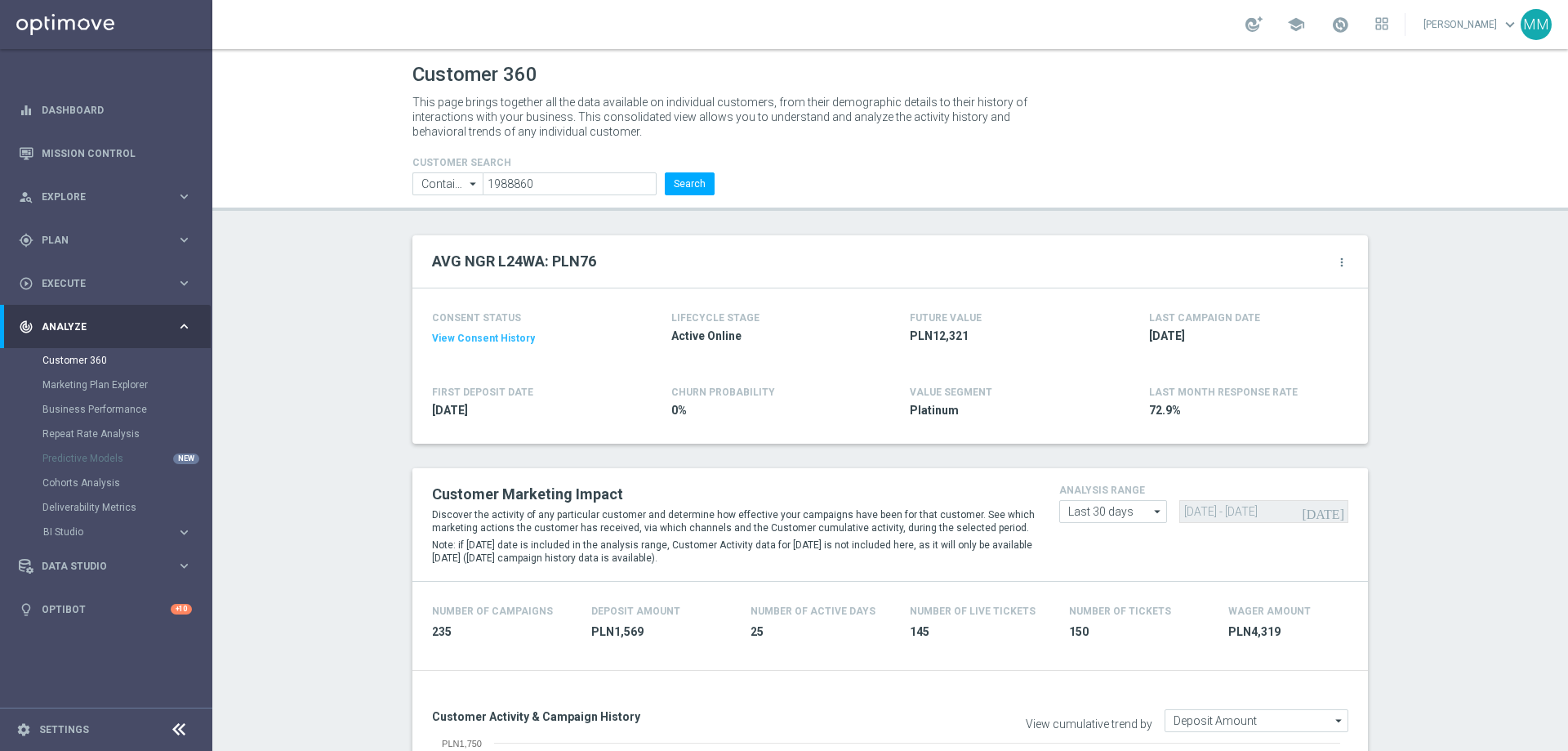
scroll to position [7188, 0]
click at [647, 180] on input "1988860" at bounding box center [570, 183] width 174 height 23
paste input "201809"
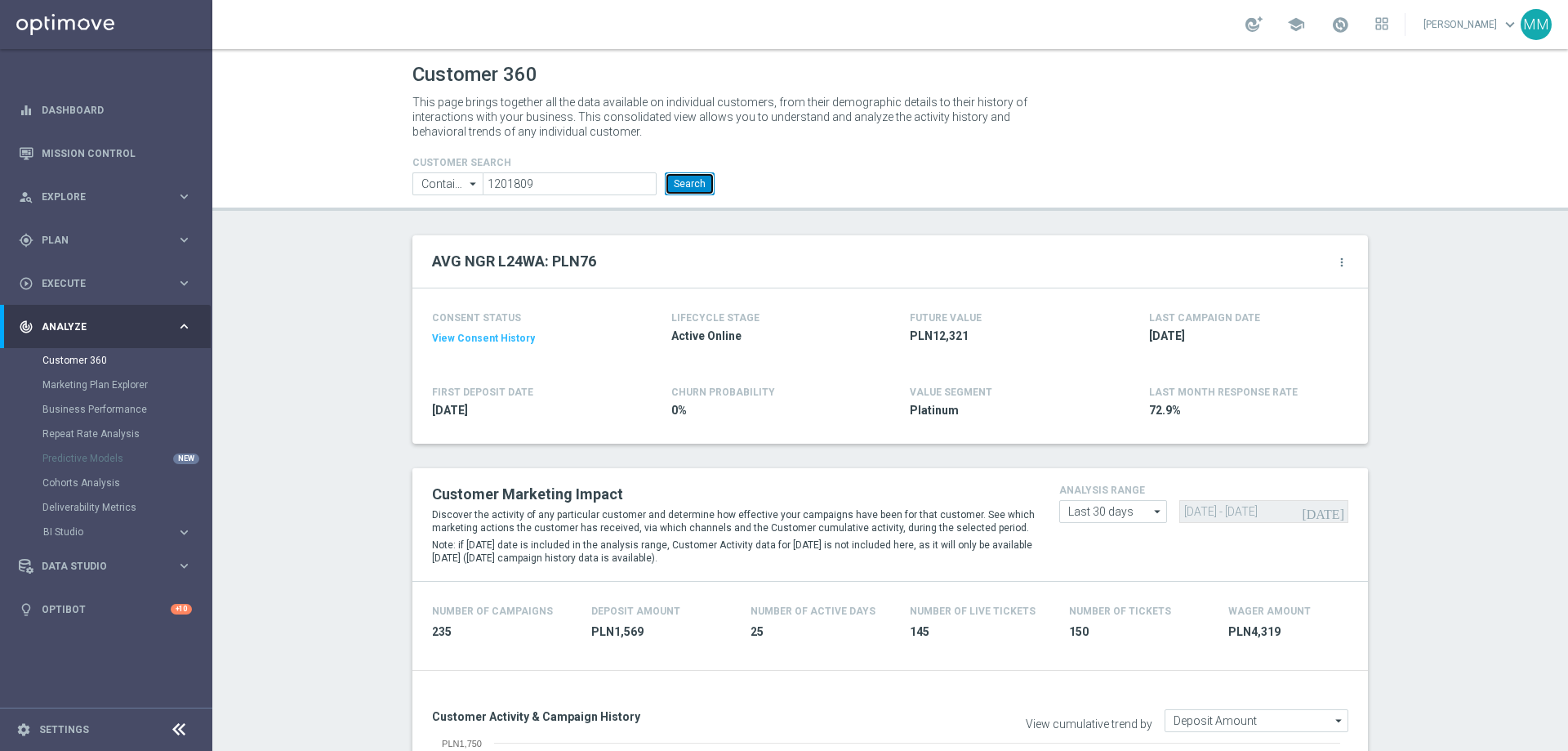
click at [693, 182] on button "Search" at bounding box center [689, 183] width 50 height 23
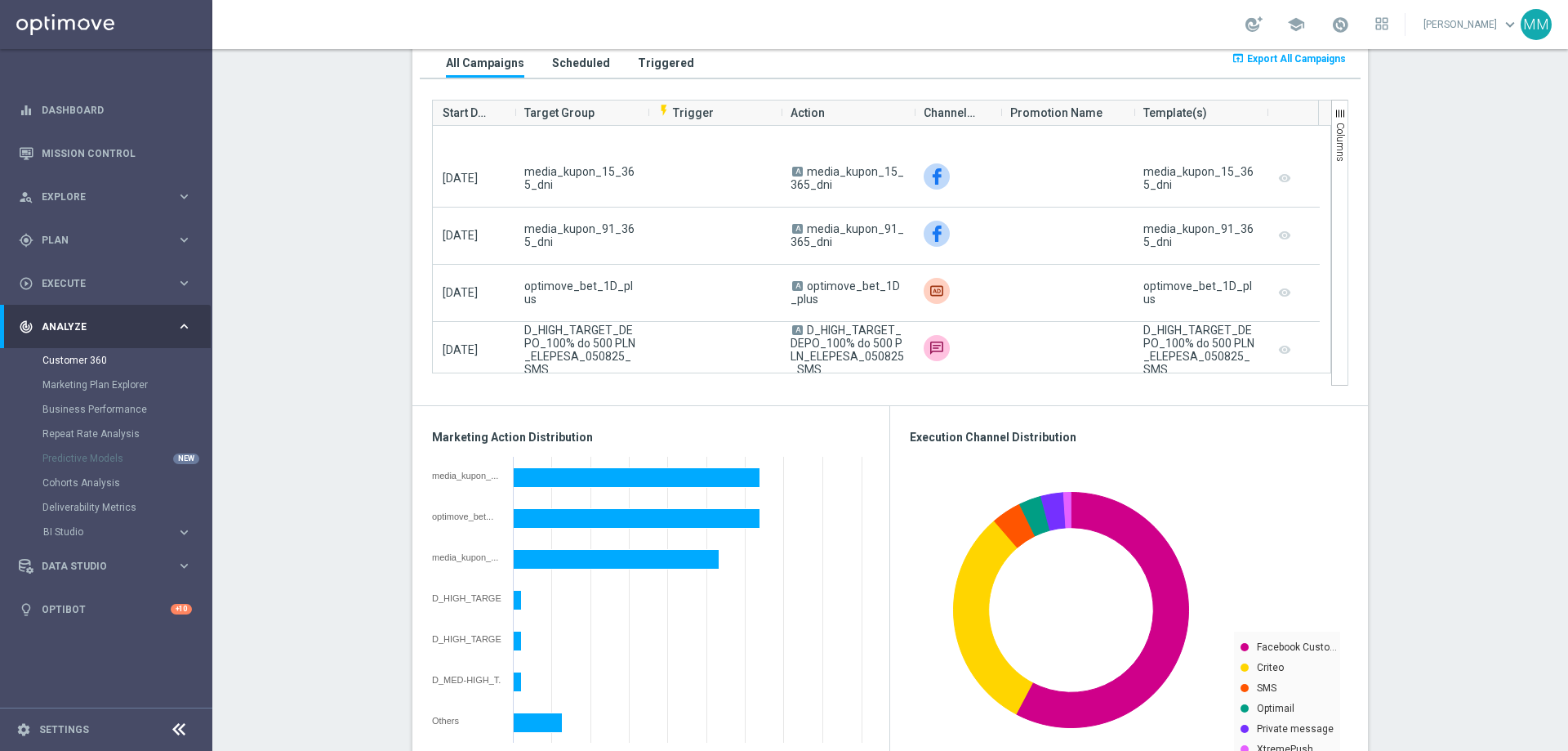
scroll to position [572, 0]
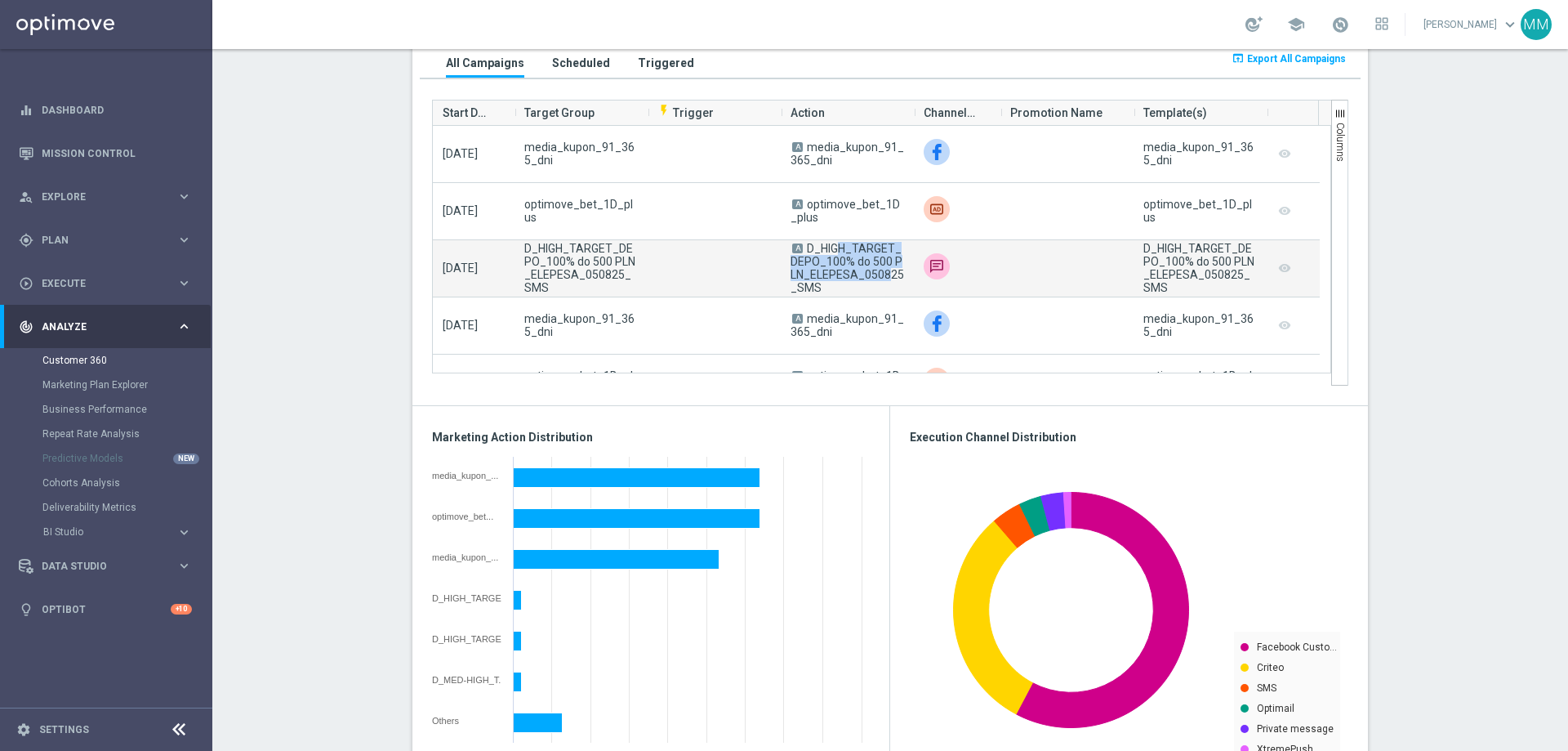
drag, startPoint x: 803, startPoint y: 243, endPoint x: 849, endPoint y: 276, distance: 56.6
click at [849, 276] on span "D_HIGH_TARGET_DEPO_100% do 500 PLN_ELEPESA_050825_SMS" at bounding box center [847, 268] width 113 height 53
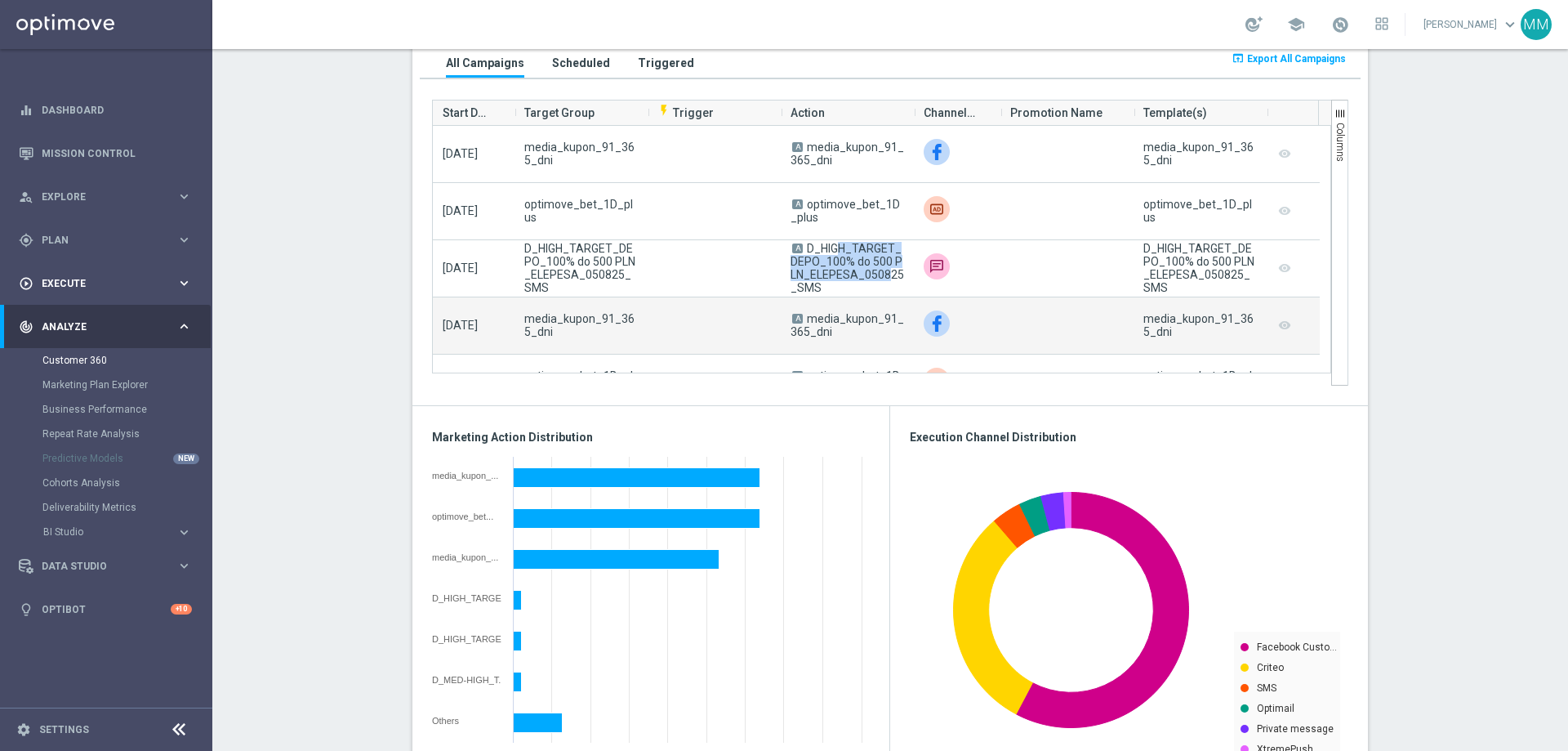
copy span "D_HIGH_TARGET_DEPO_100% do 500 PLN_ELEPESA"
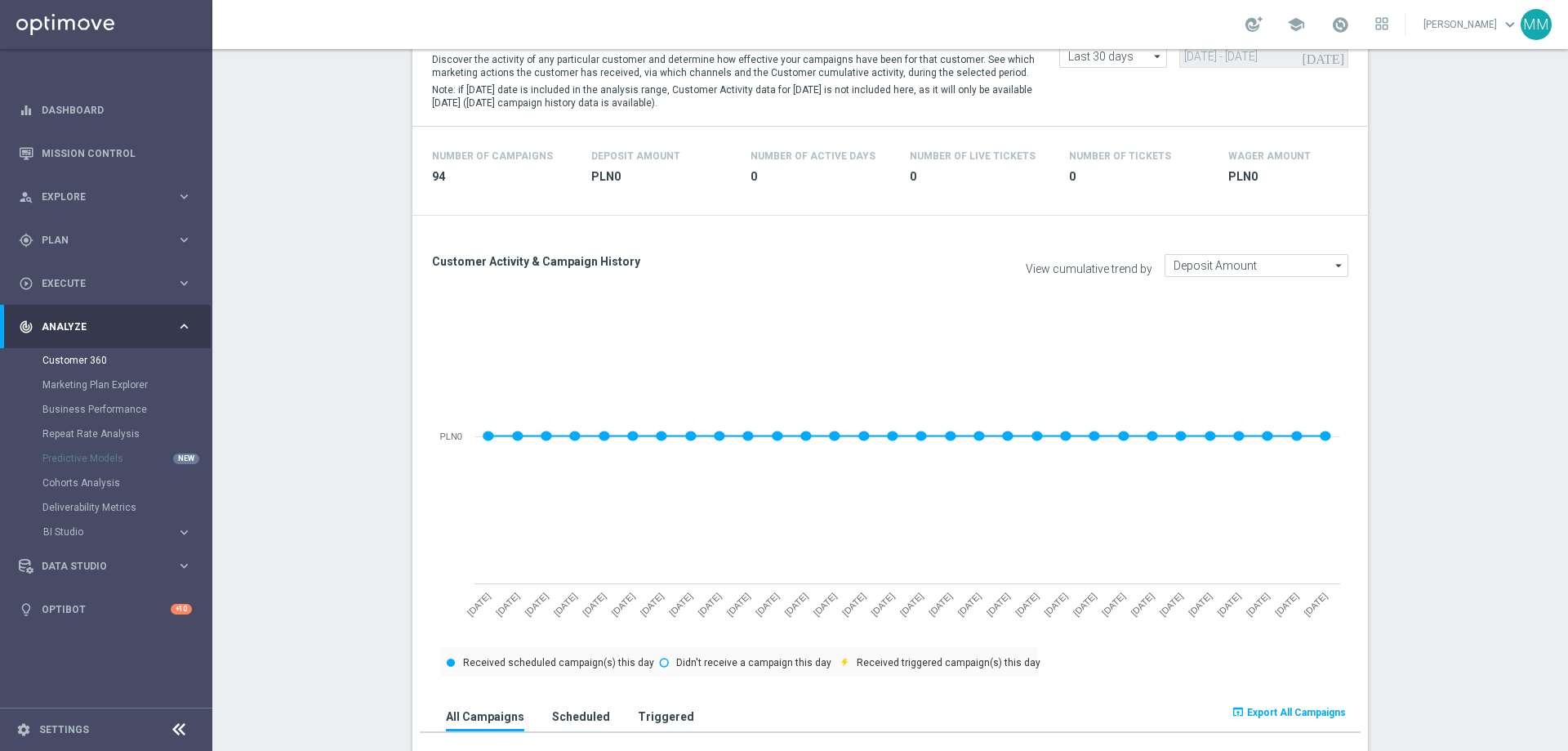
scroll to position [0, 0]
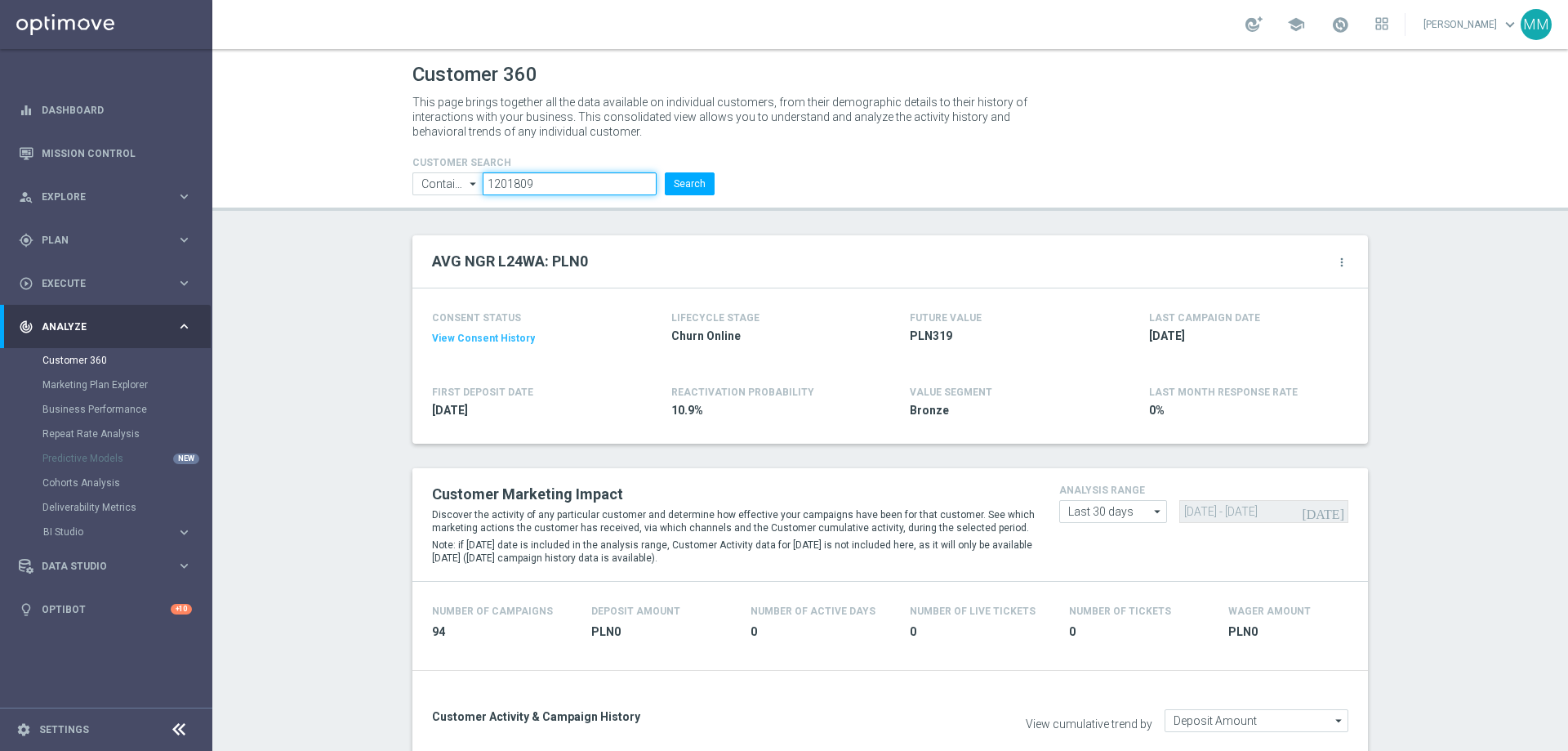
click at [545, 180] on input "1201809" at bounding box center [570, 183] width 174 height 23
paste input "138227"
click at [699, 183] on button "Search" at bounding box center [689, 183] width 50 height 23
click at [681, 179] on button "Search" at bounding box center [689, 183] width 50 height 23
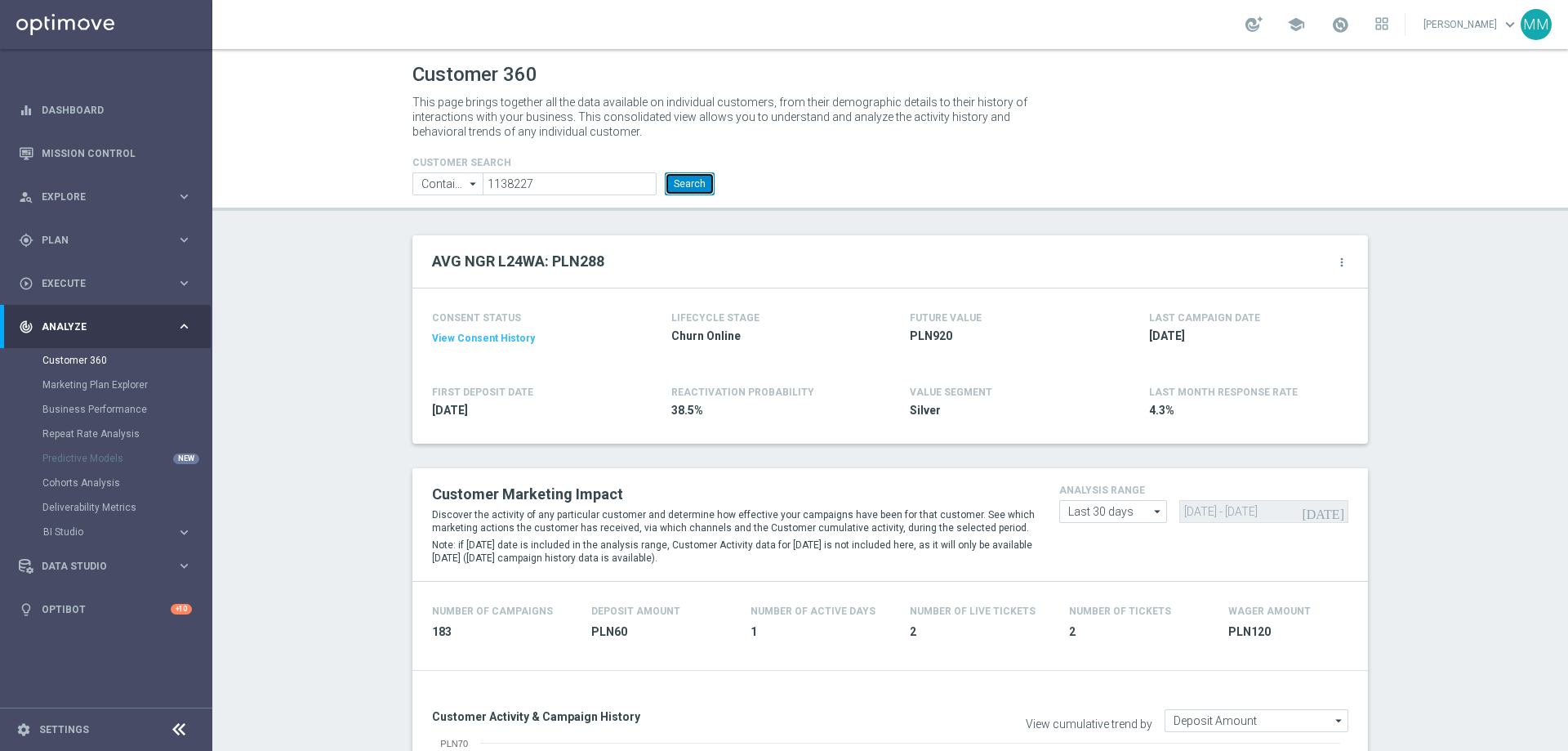
click at [678, 181] on button "Search" at bounding box center [689, 183] width 50 height 23
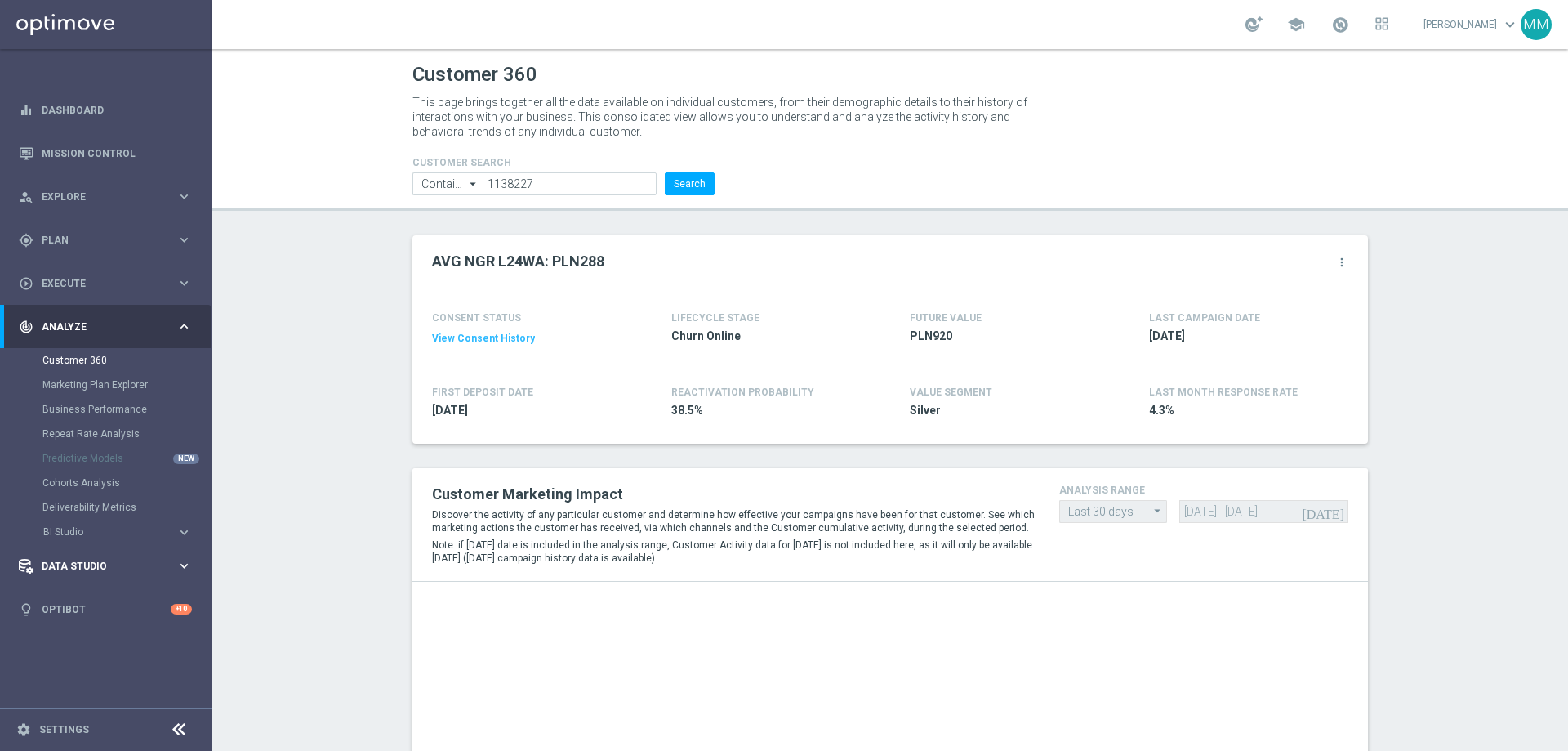
drag, startPoint x: 317, startPoint y: 541, endPoint x: 12, endPoint y: 553, distance: 305.2
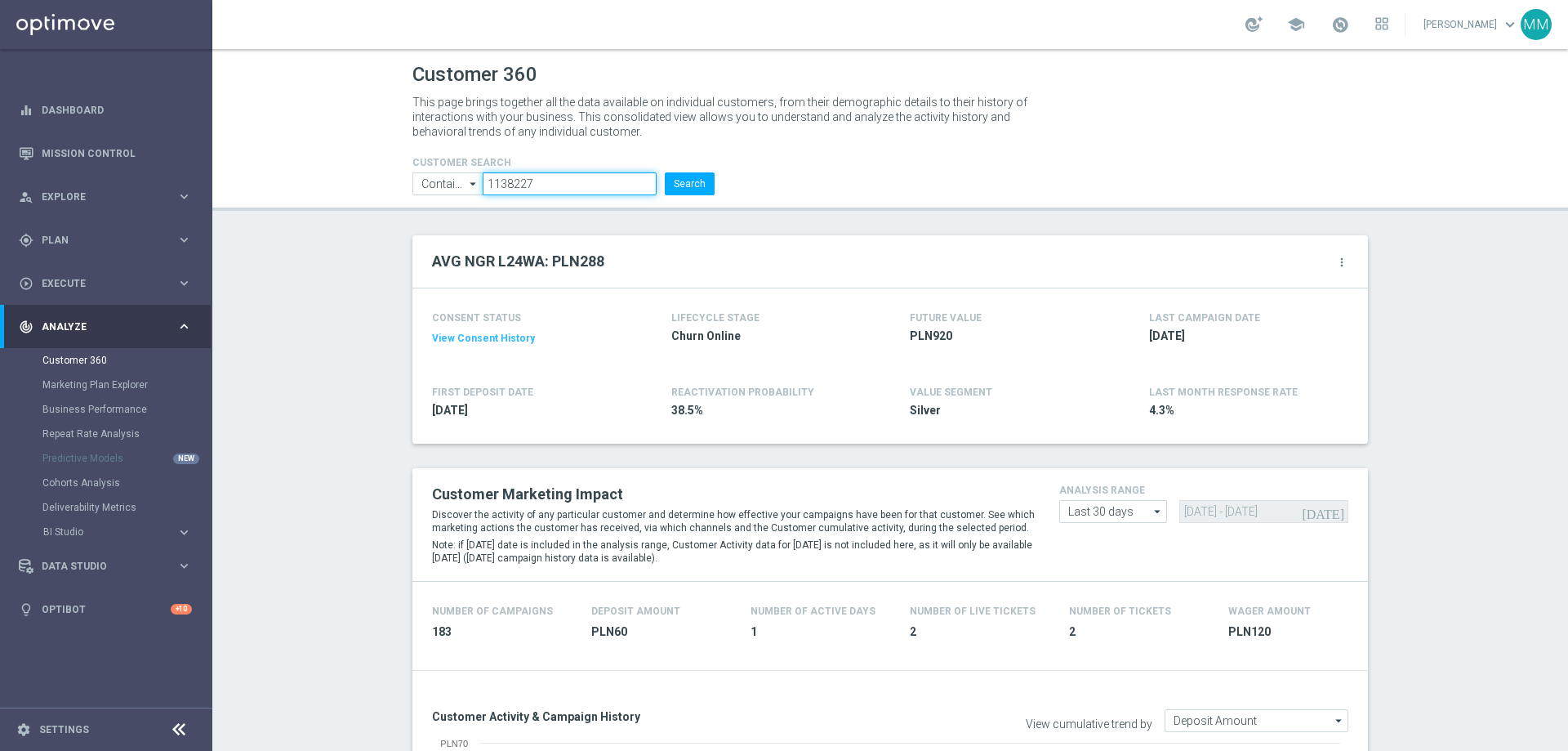
click at [582, 188] on input "1138227" at bounding box center [570, 183] width 174 height 23
click at [582, 186] on input "1138227" at bounding box center [570, 183] width 174 height 23
paste input "218088"
type input "1218088"
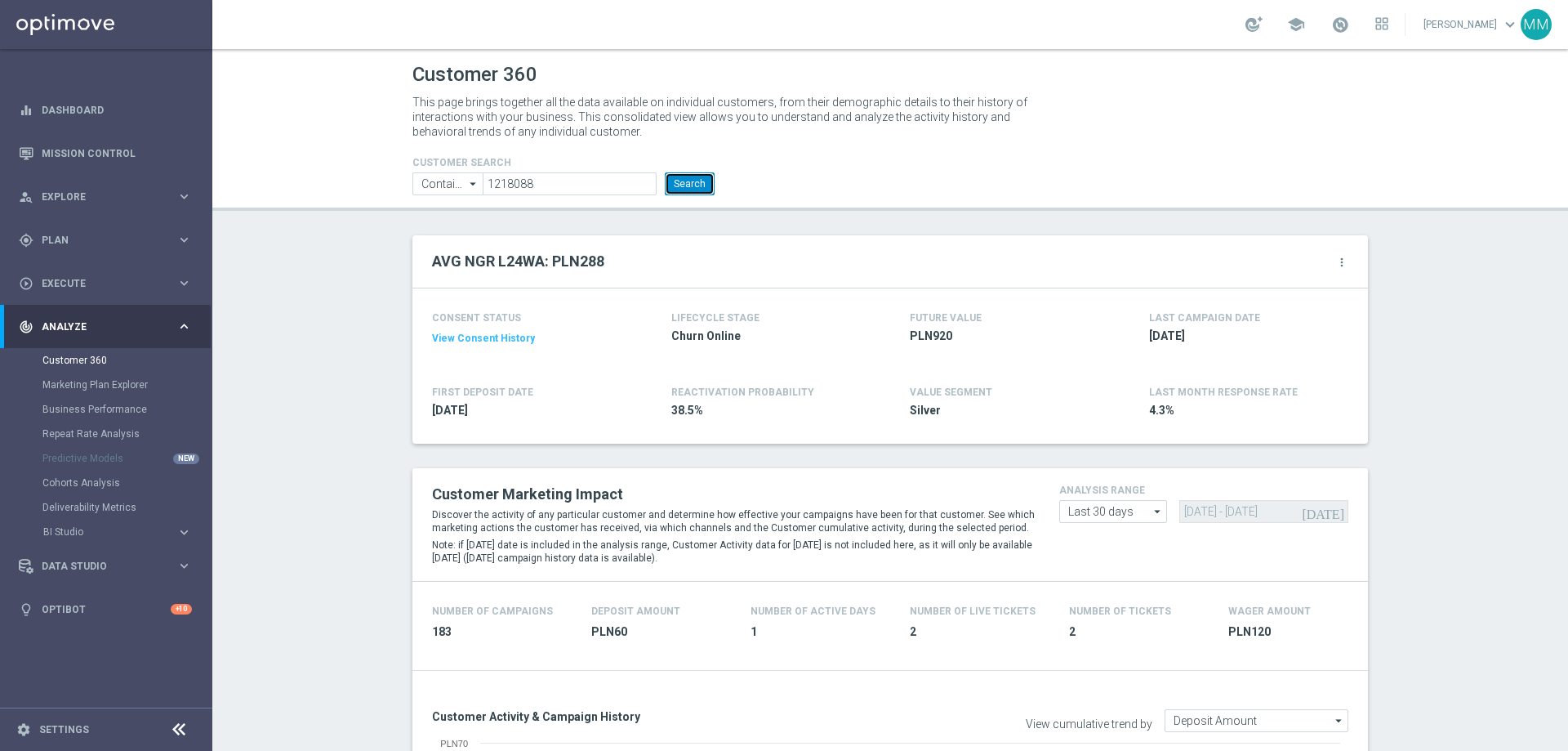
click at [691, 179] on button "Search" at bounding box center [689, 183] width 50 height 23
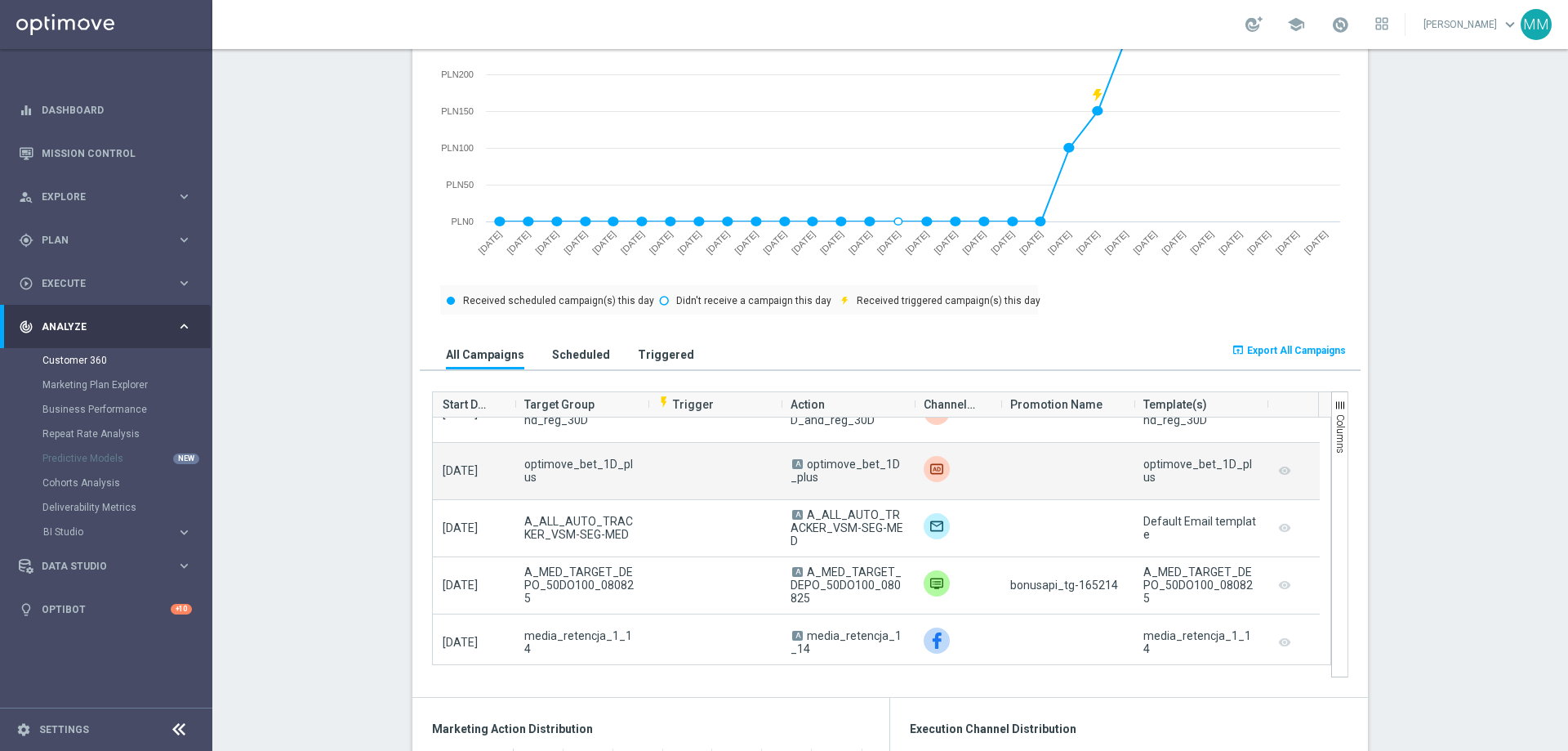
scroll to position [490, 0]
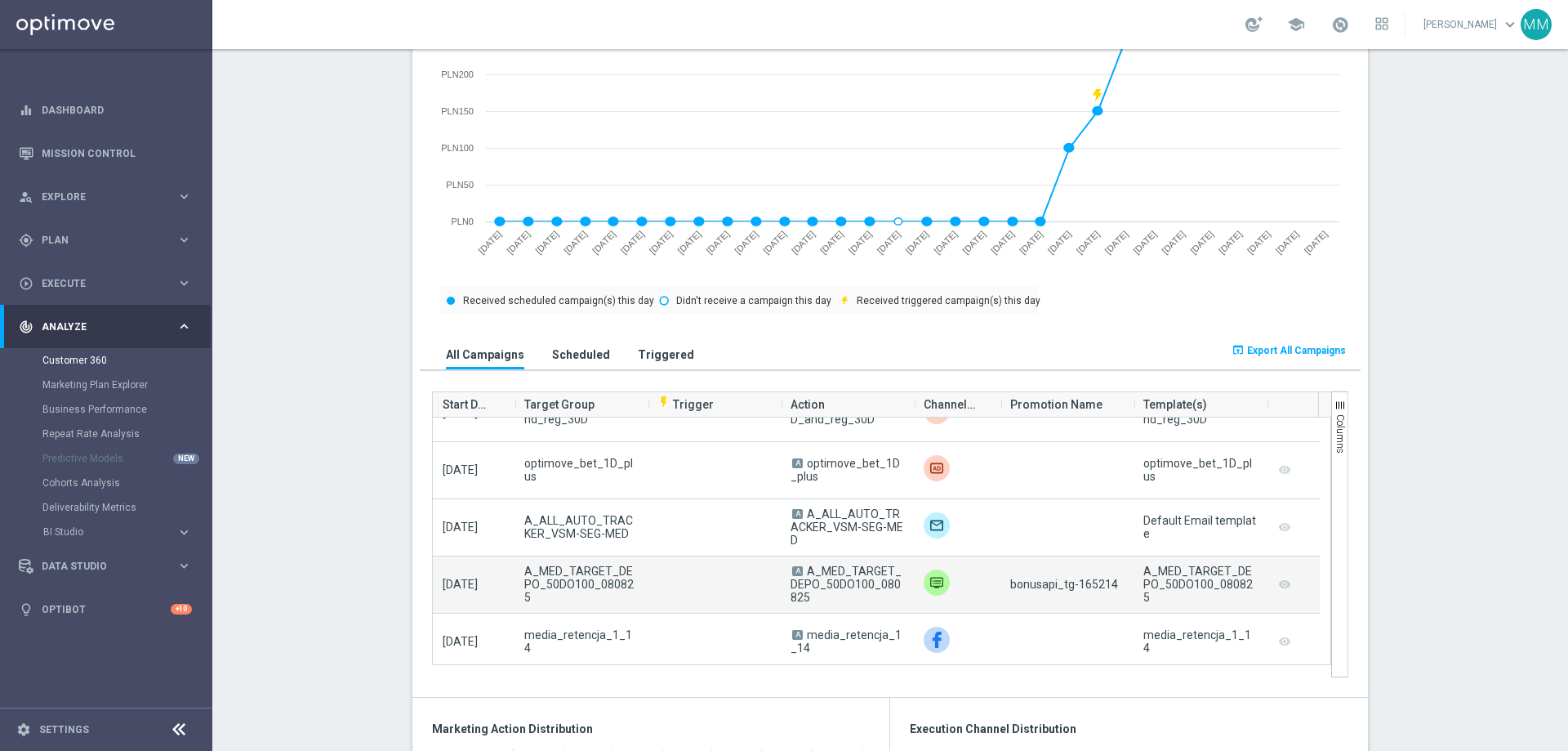
click at [1094, 594] on div "bonusapi_tg-165214" at bounding box center [1067, 584] width 133 height 56
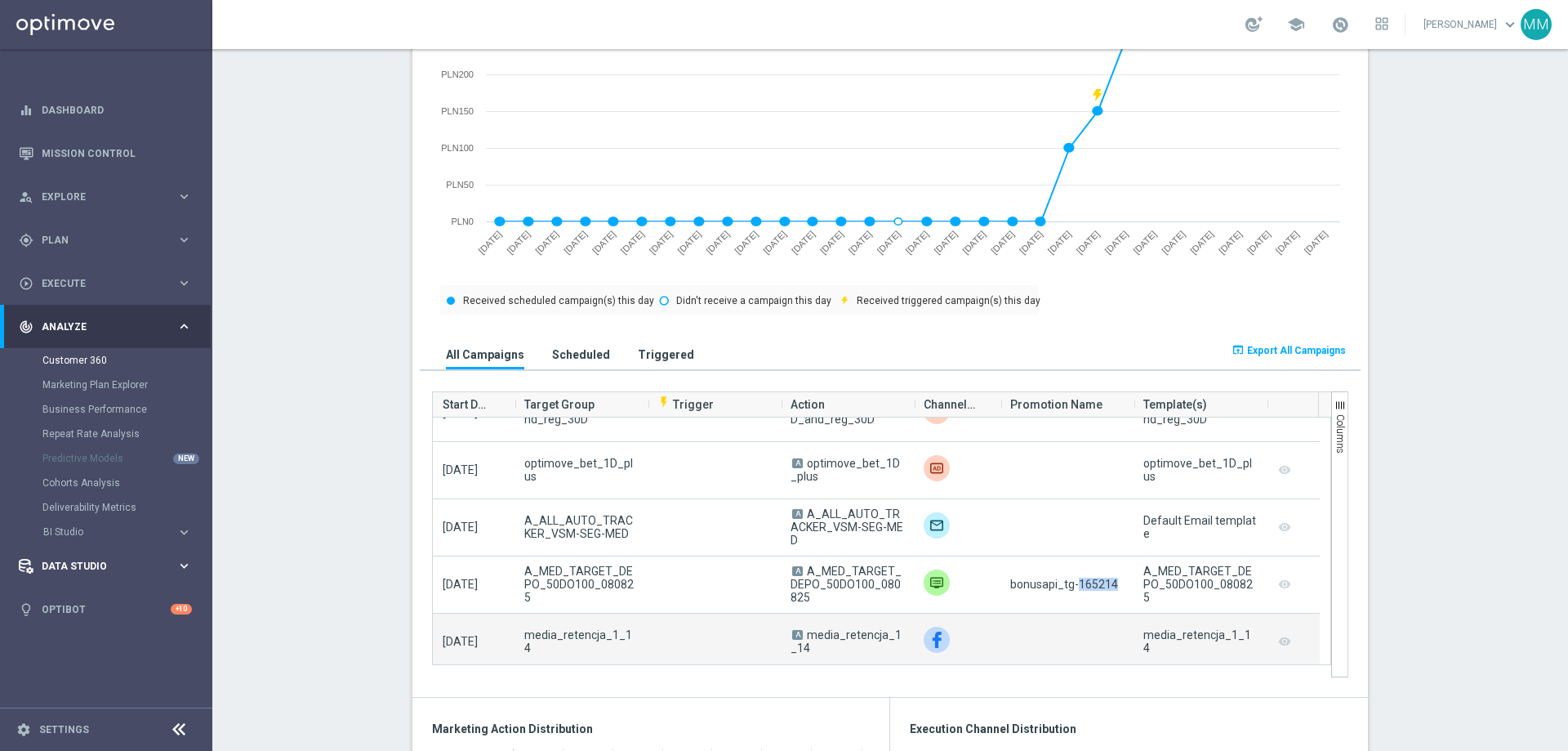
copy span "165214"
